Goal: Navigation & Orientation: Find specific page/section

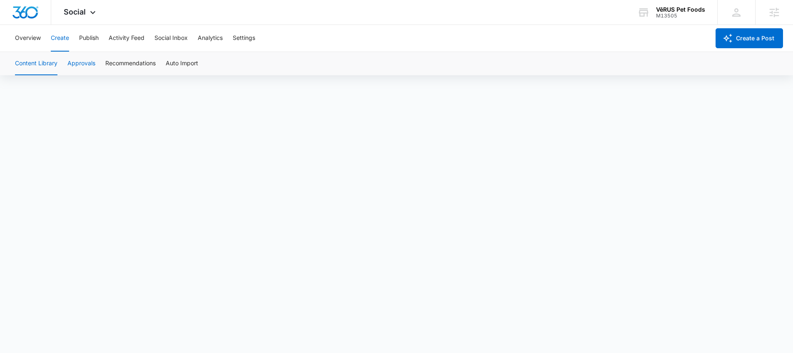
click at [83, 64] on button "Approvals" at bounding box center [81, 63] width 28 height 23
click at [46, 64] on button "Content Library" at bounding box center [36, 63] width 42 height 23
click at [87, 40] on button "Publish" at bounding box center [89, 38] width 20 height 27
click at [54, 38] on button "Create" at bounding box center [60, 38] width 18 height 27
click at [78, 62] on button "Approvals" at bounding box center [81, 63] width 28 height 23
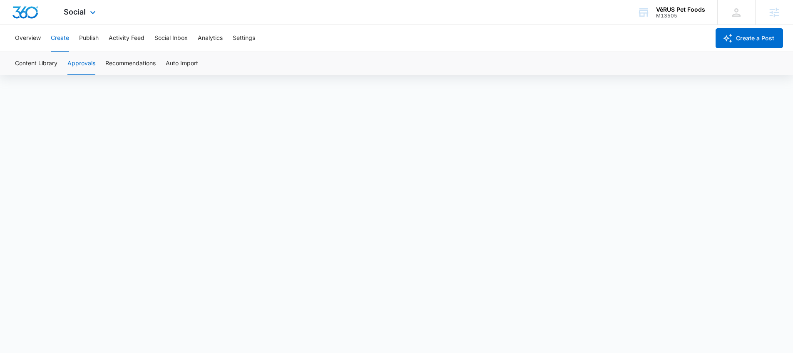
click at [28, 11] on img "Dashboard" at bounding box center [25, 12] width 27 height 12
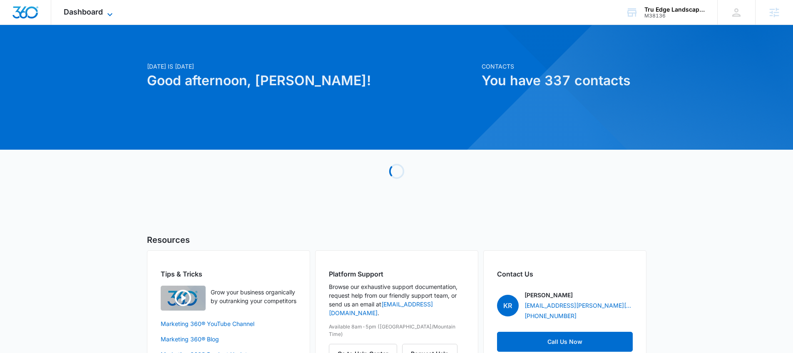
click at [92, 12] on span "Dashboard" at bounding box center [83, 11] width 39 height 9
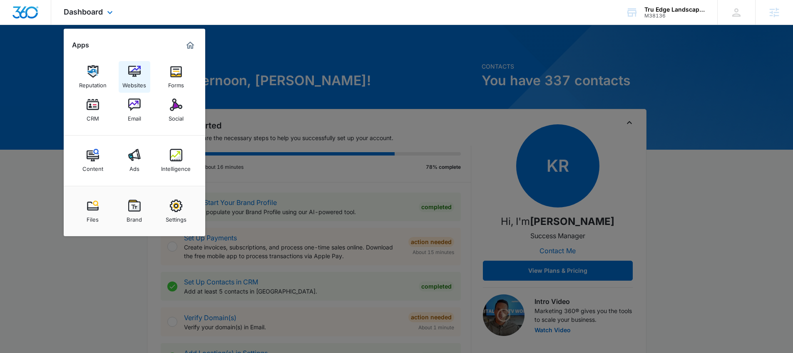
click at [130, 76] on img at bounding box center [134, 71] width 12 height 12
